Goal: Task Accomplishment & Management: Manage account settings

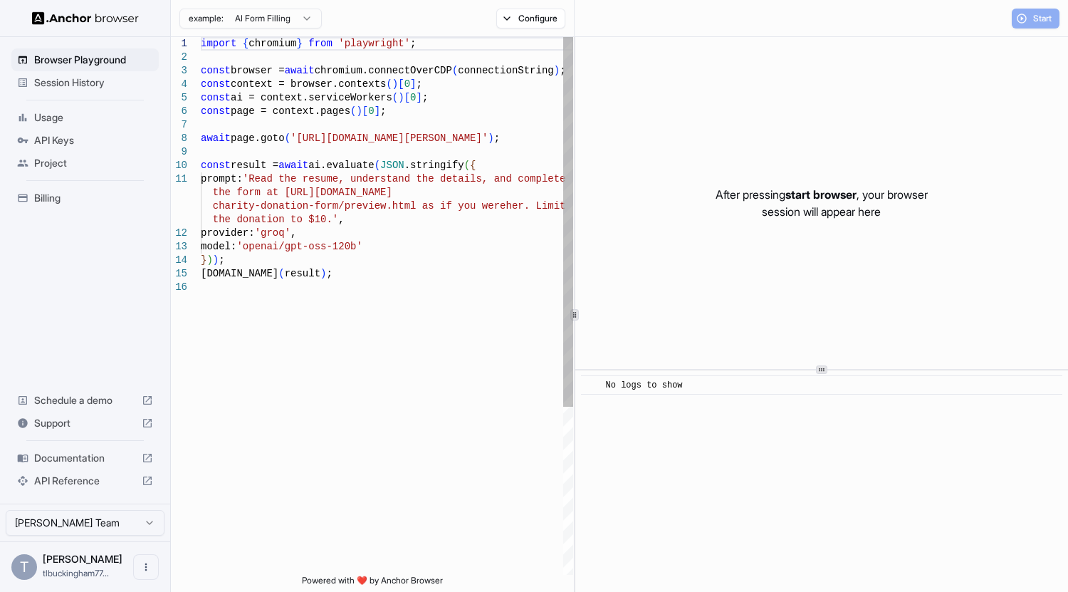
click at [43, 137] on span "API Keys" at bounding box center [93, 140] width 119 height 14
